Goal: Information Seeking & Learning: Learn about a topic

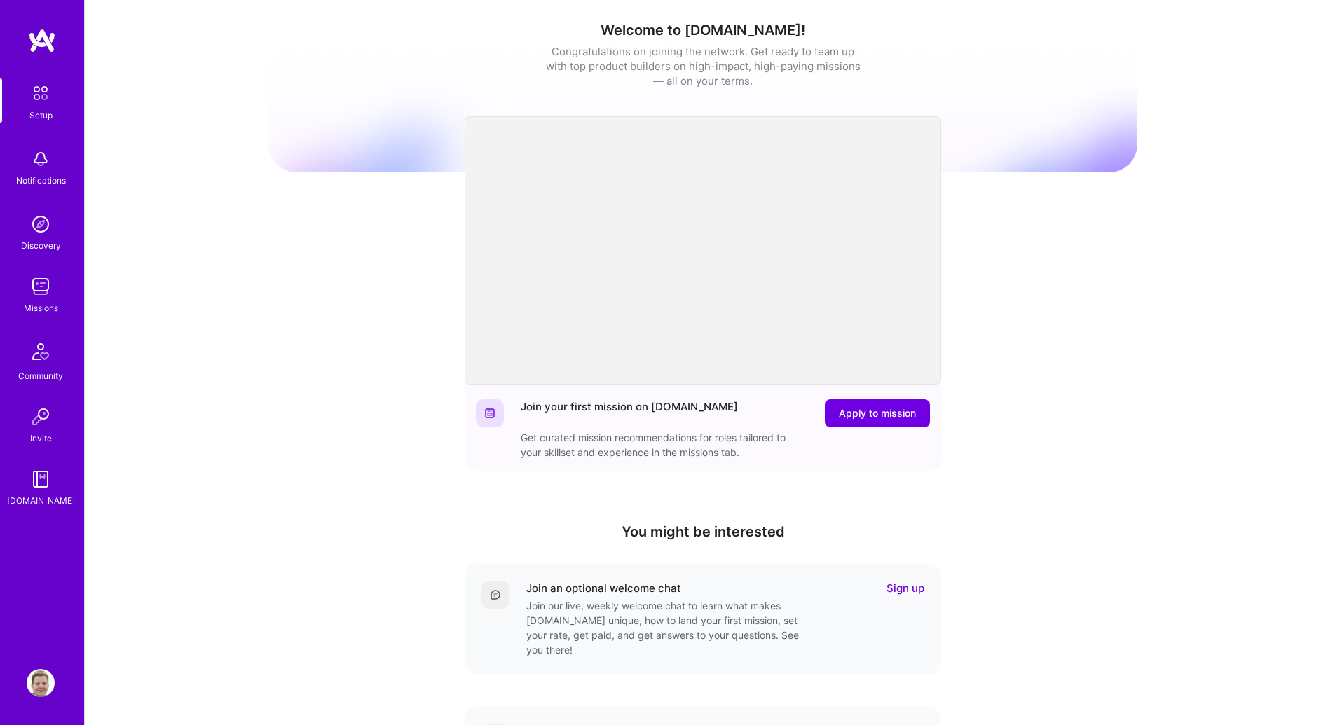
click at [39, 305] on div "Missions" at bounding box center [41, 308] width 34 height 15
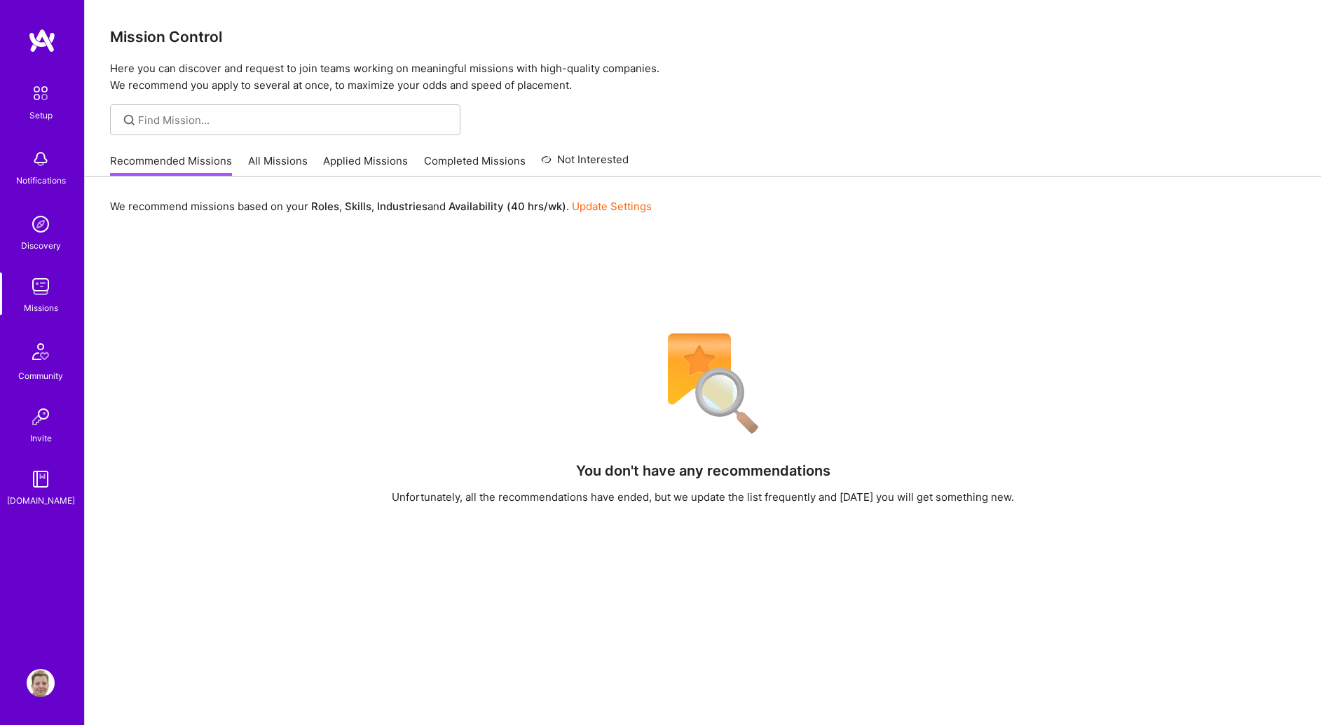
click at [282, 166] on link "All Missions" at bounding box center [278, 164] width 60 height 23
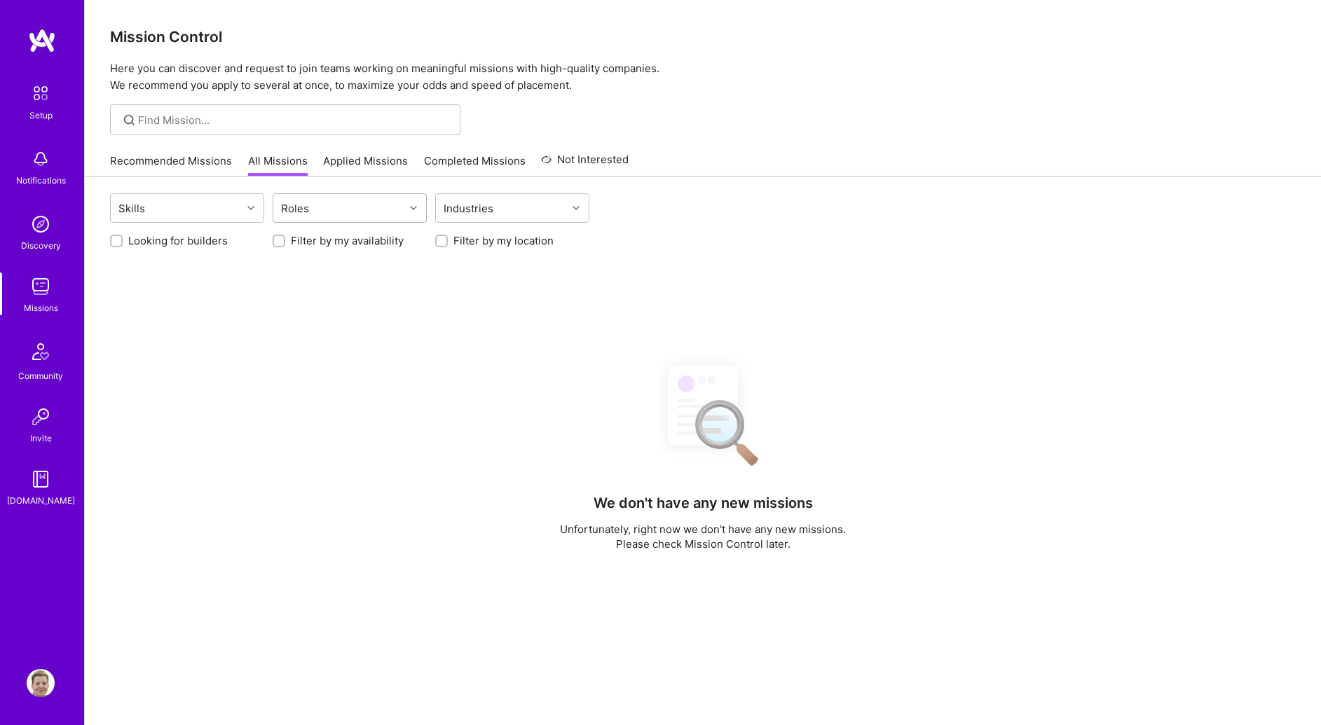
click at [304, 206] on div "Roles" at bounding box center [294, 208] width 35 height 20
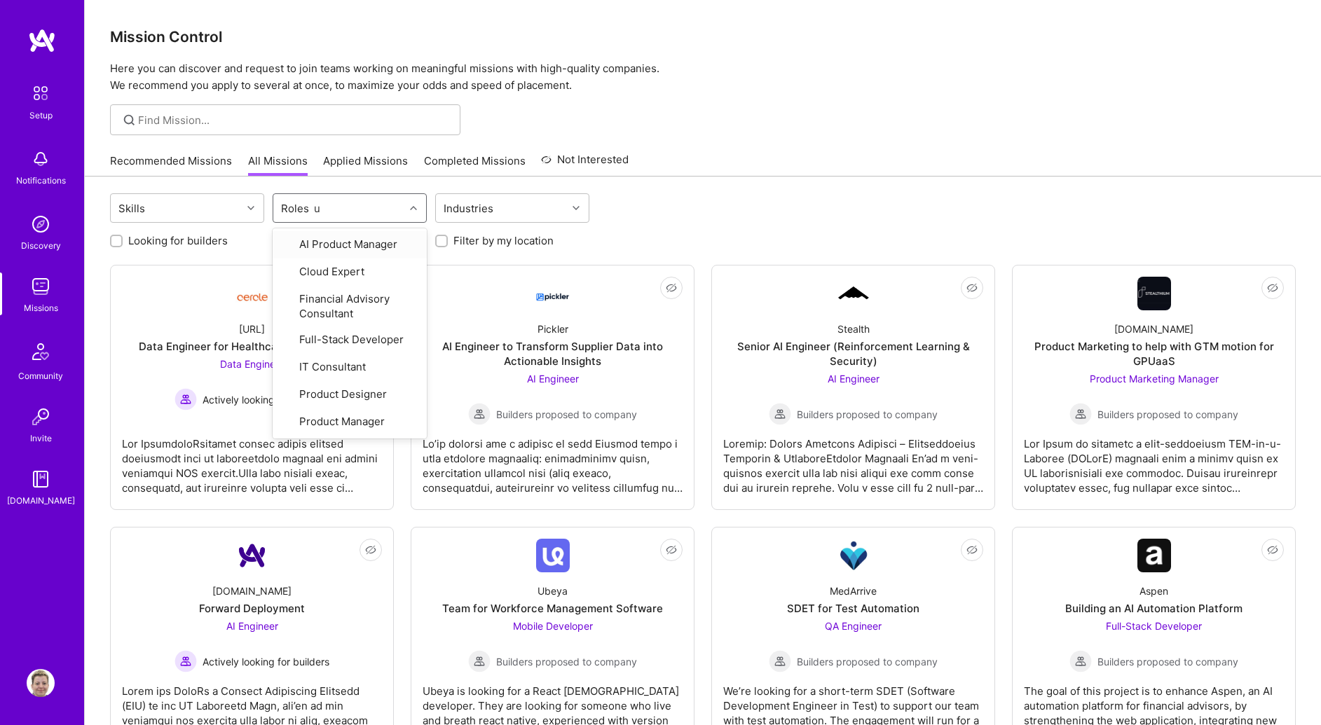
type input "ux"
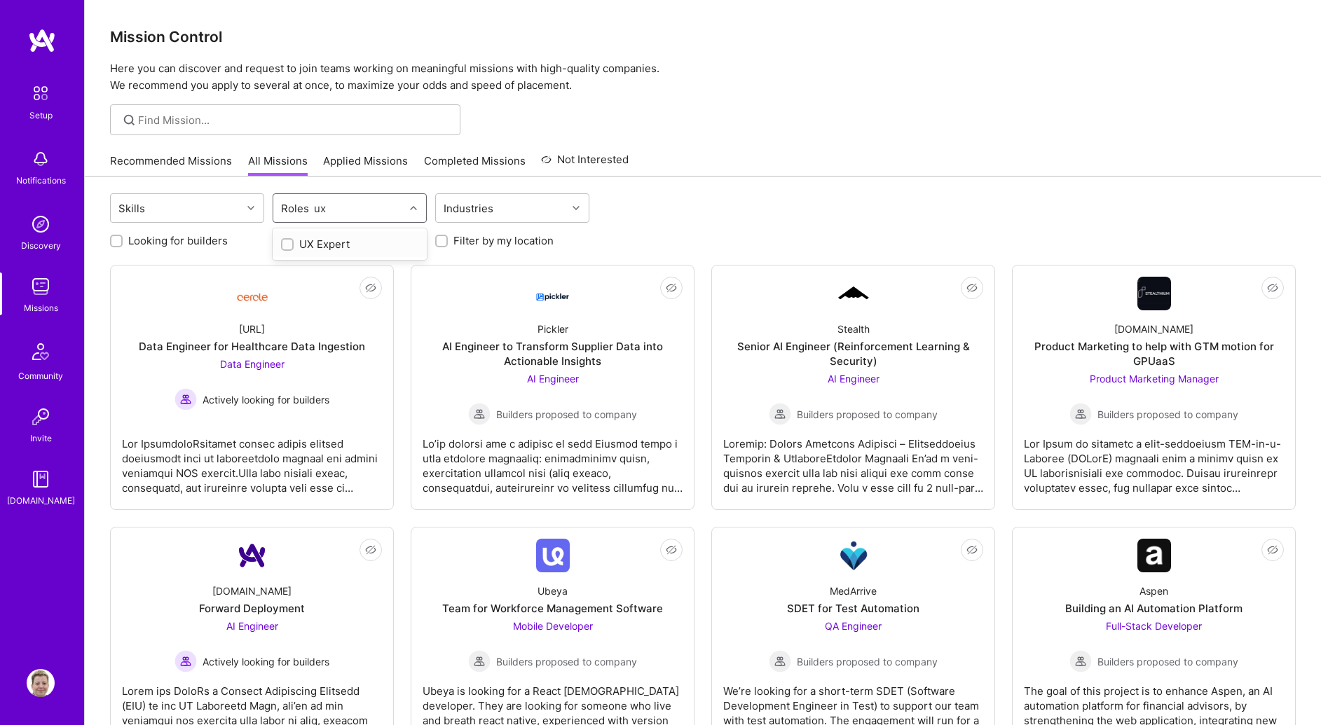
click at [321, 244] on div "UX Expert" at bounding box center [349, 244] width 137 height 15
checkbox input "true"
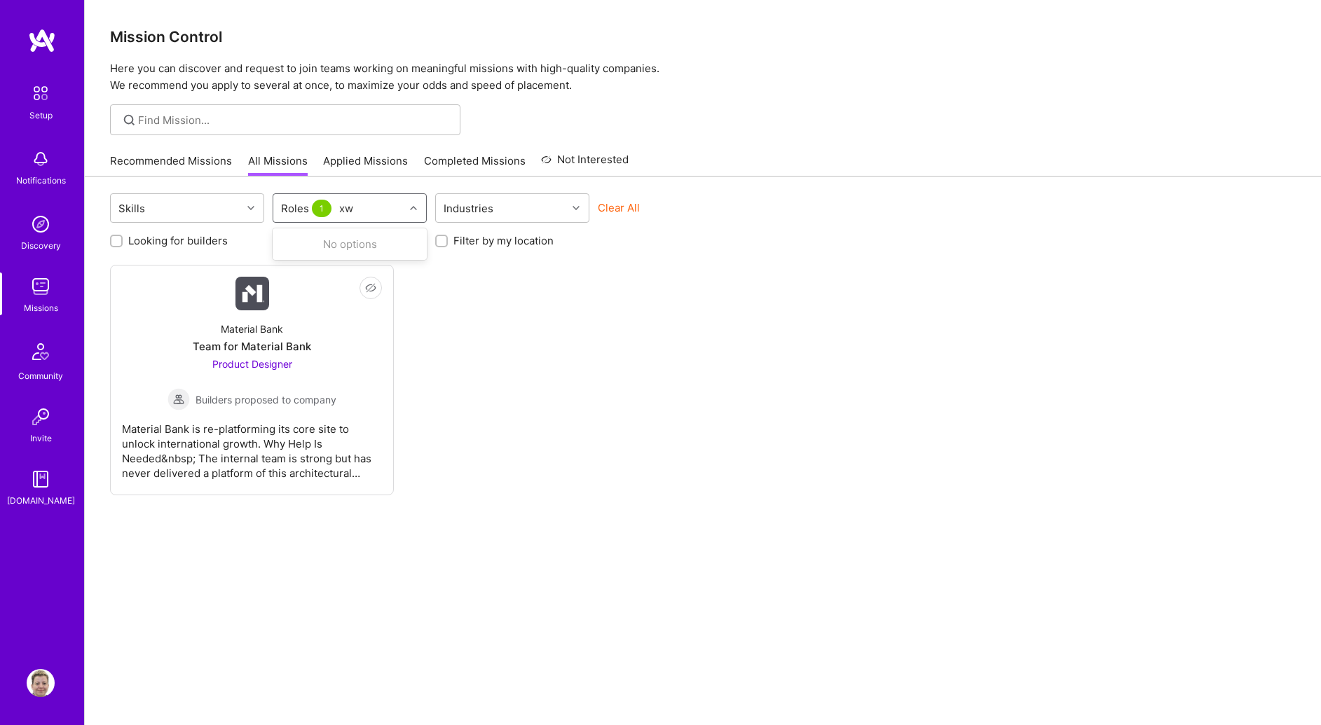
type input "x"
type input "d"
checkbox input "false"
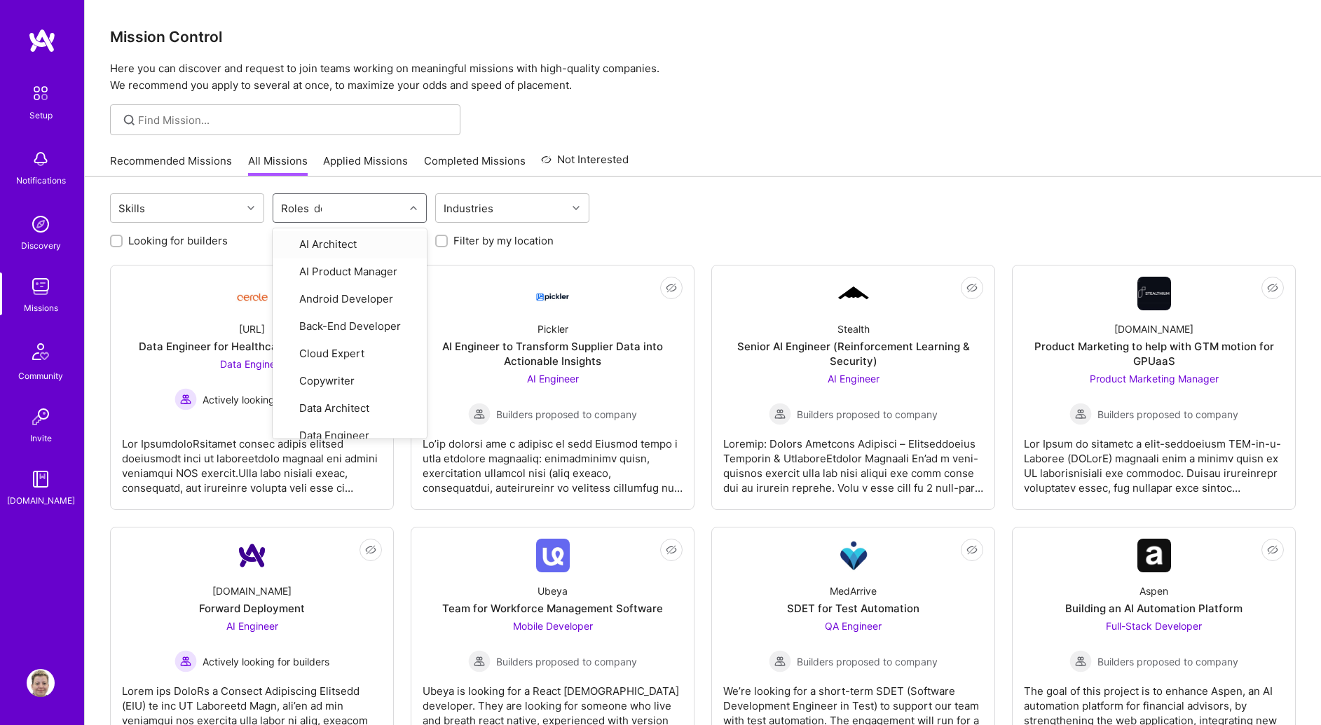
type input "des"
click at [340, 261] on div "Product Designer" at bounding box center [350, 270] width 154 height 26
checkbox input "true"
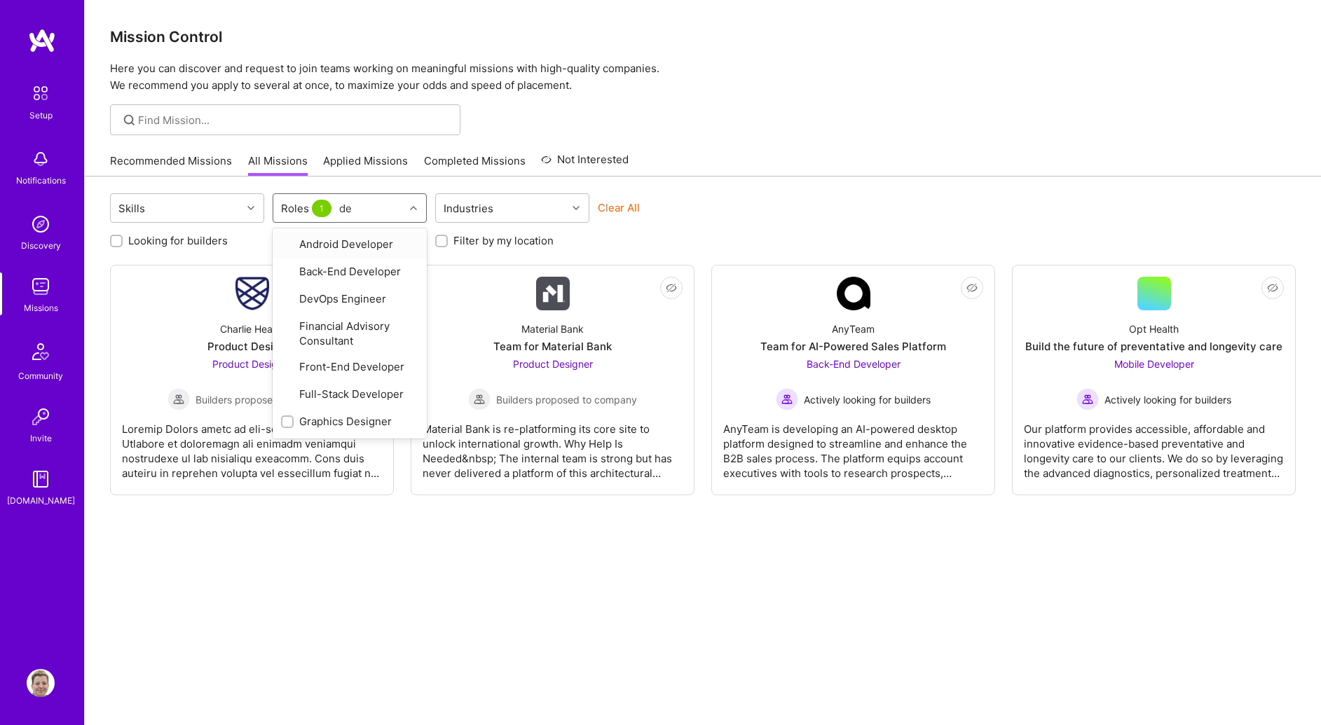
type input "des"
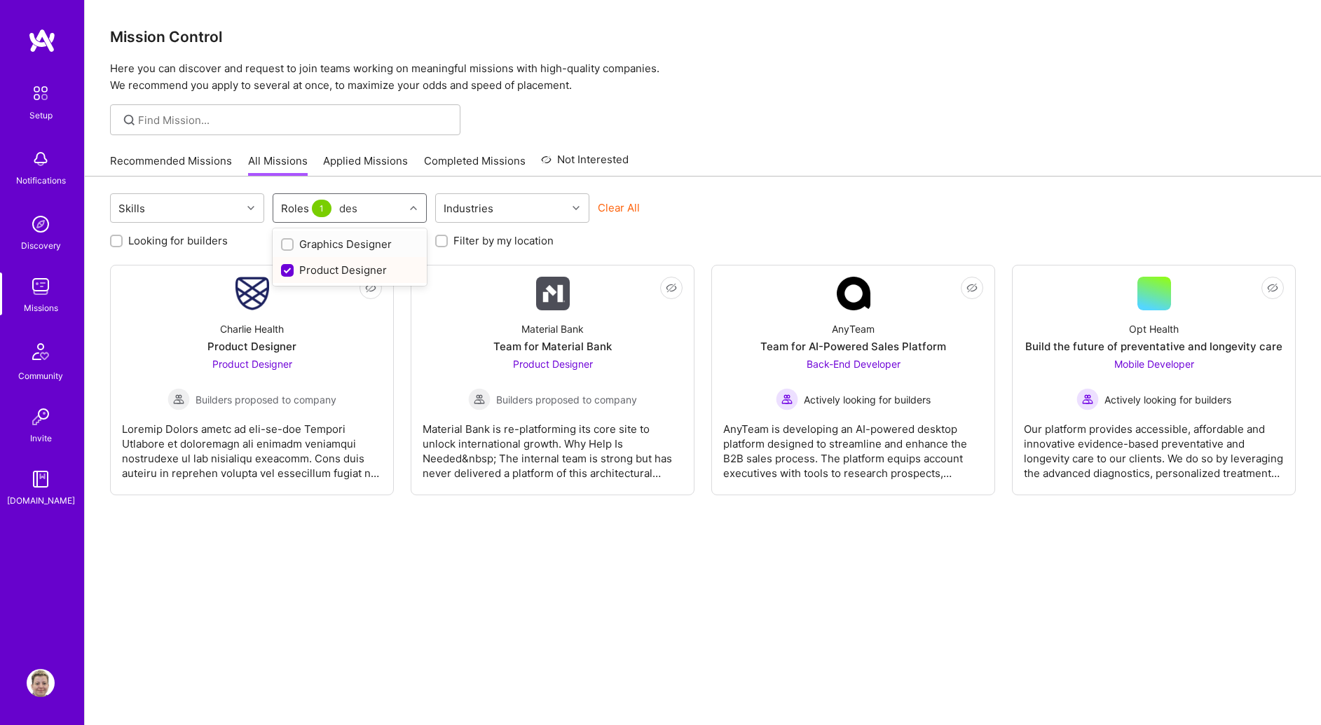
click at [356, 237] on div "Graphics Designer" at bounding box center [349, 244] width 137 height 15
checkbox input "true"
